Goal: Check status

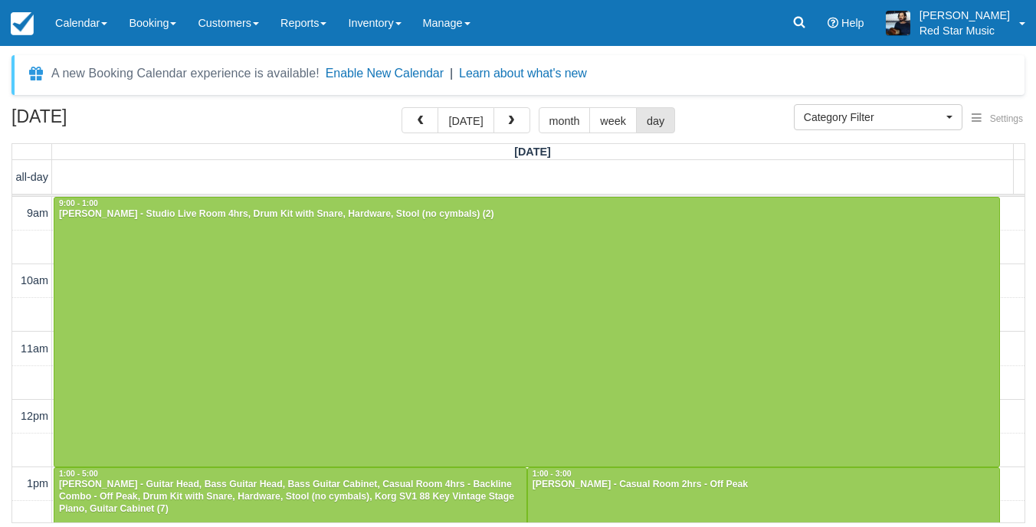
select select
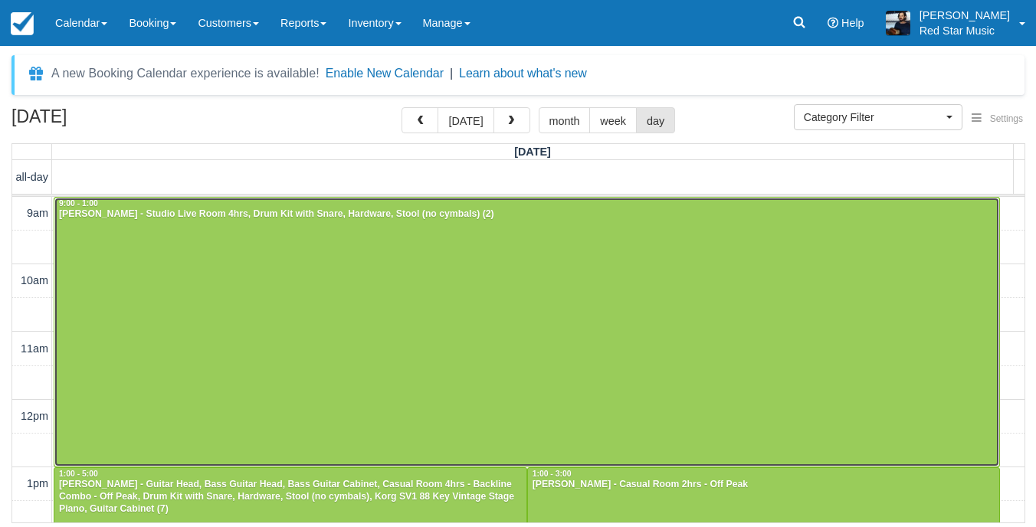
click at [519, 308] on div at bounding box center [526, 332] width 944 height 269
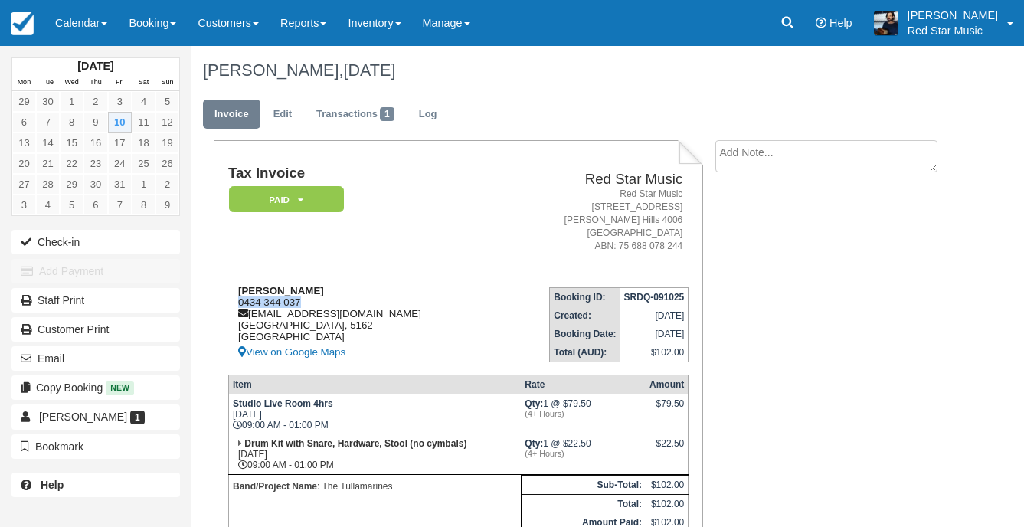
drag, startPoint x: 310, startPoint y: 304, endPoint x: 234, endPoint y: 297, distance: 76.1
click at [234, 297] on div "Ben Waltho 0434 344 037 thetullamarines@gmail.com South Australia, 5162 Austral…" at bounding box center [361, 323] width 267 height 77
copy div "0434 344 037"
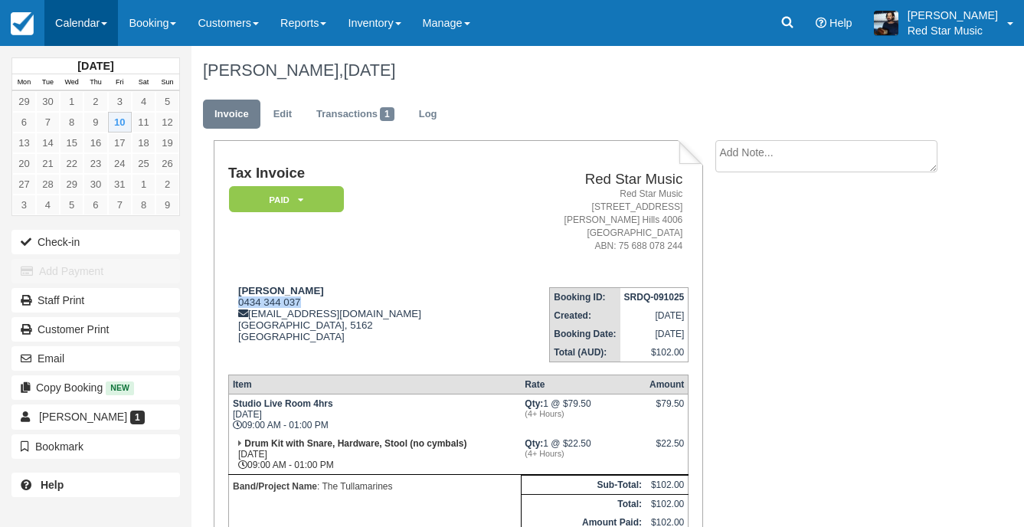
click at [80, 25] on link "Calendar" at bounding box center [81, 23] width 74 height 46
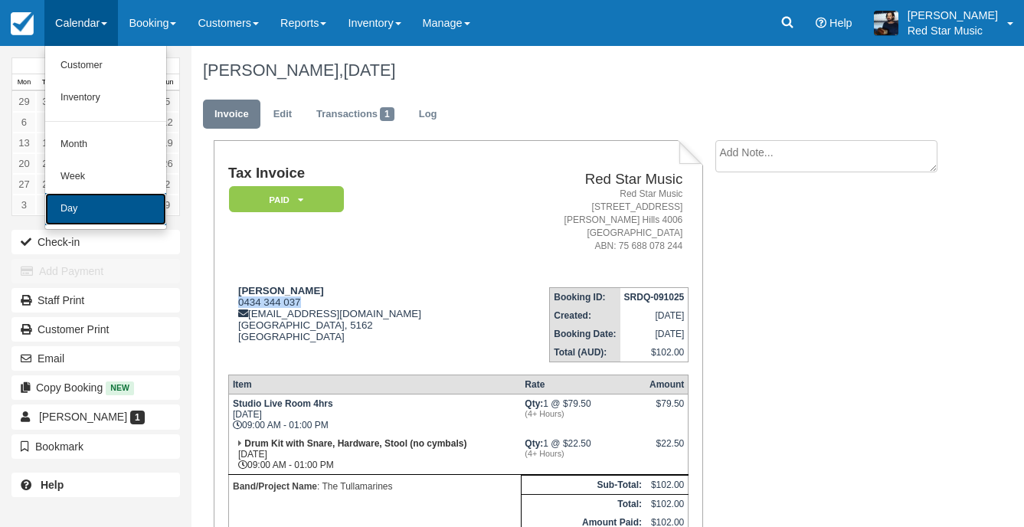
click at [111, 205] on link "Day" at bounding box center [105, 209] width 121 height 32
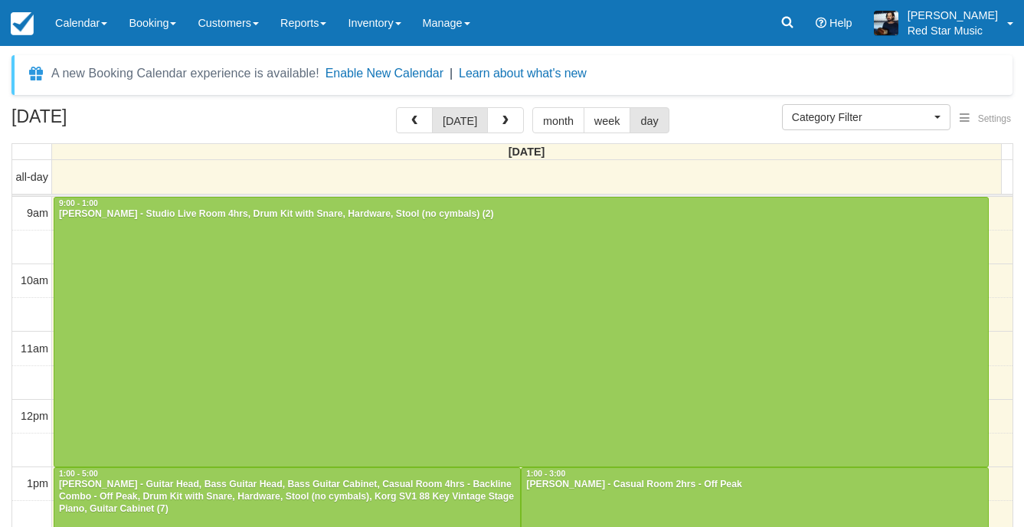
select select
